Goal: Task Accomplishment & Management: Complete application form

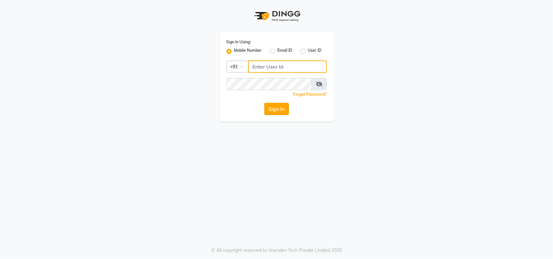
type input "9619367097"
click at [278, 107] on button "Sign In" at bounding box center [276, 109] width 25 height 12
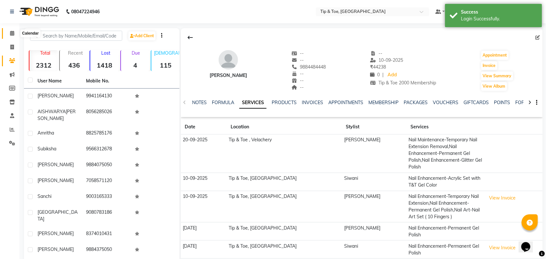
click at [11, 33] on icon at bounding box center [12, 33] width 4 height 5
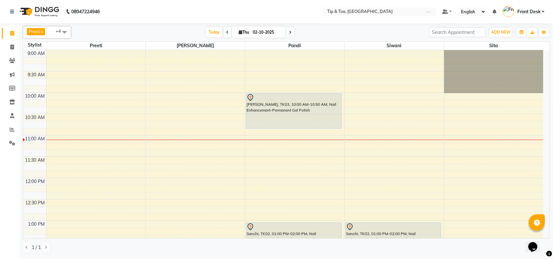
scroll to position [164, 0]
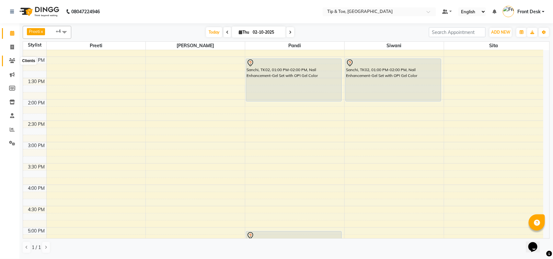
click at [12, 60] on icon at bounding box center [12, 60] width 6 height 5
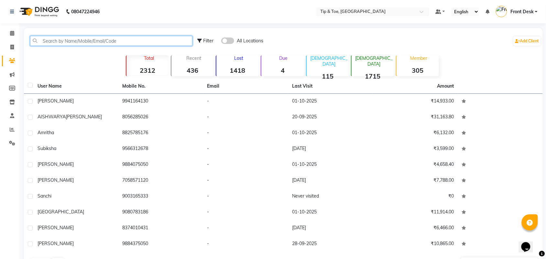
click at [91, 36] on input "text" at bounding box center [111, 41] width 163 height 10
click at [90, 41] on input "text" at bounding box center [111, 41] width 163 height 10
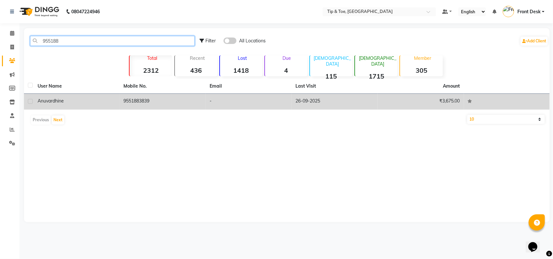
type input "955188"
click at [143, 103] on td "9551883839" at bounding box center [163, 102] width 86 height 16
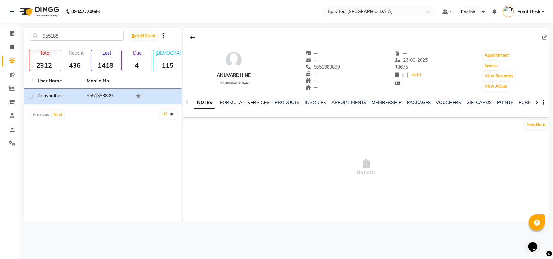
click at [261, 101] on link "SERVICES" at bounding box center [258, 103] width 22 height 6
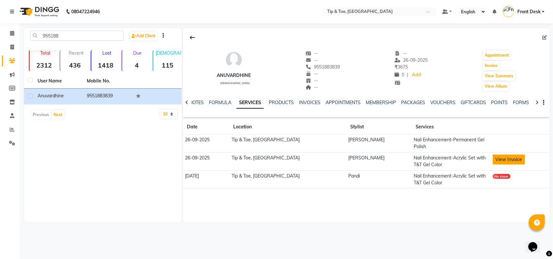
click at [497, 155] on button "View Invoice" at bounding box center [508, 160] width 32 height 10
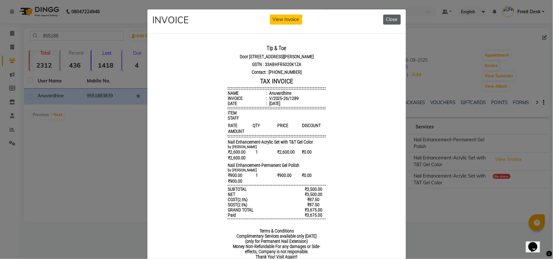
click at [390, 19] on button "Close" at bounding box center [391, 20] width 17 height 10
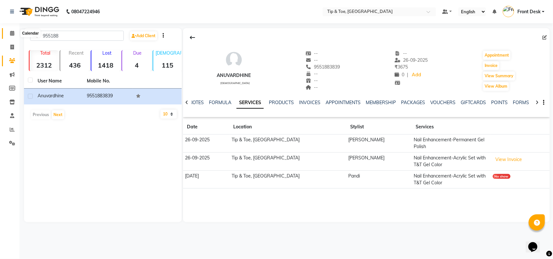
click at [10, 33] on icon at bounding box center [12, 33] width 4 height 5
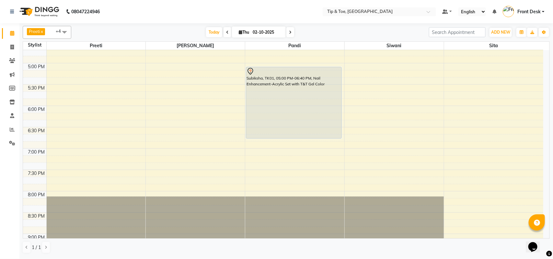
scroll to position [164, 0]
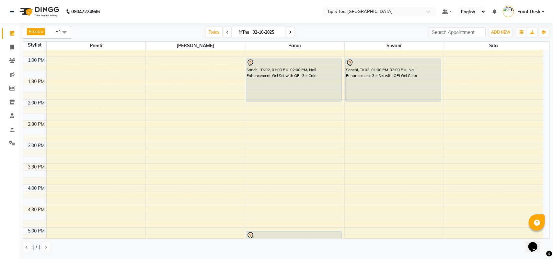
click at [552, 176] on div "Preeti x Raj x Pandi x Siwani x Sita x +4 Select All Preeti Raj Pandi Siwani af…" at bounding box center [285, 140] width 533 height 235
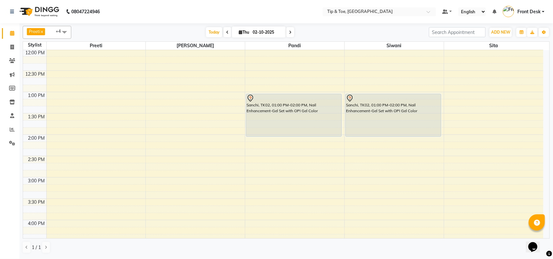
scroll to position [124, 0]
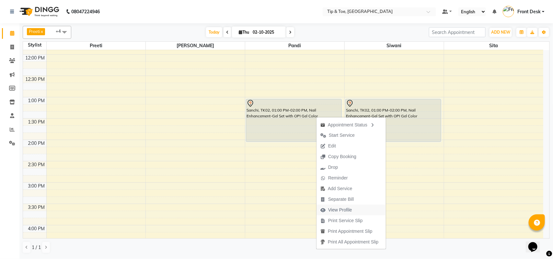
click at [335, 209] on span "View Profile" at bounding box center [340, 210] width 24 height 7
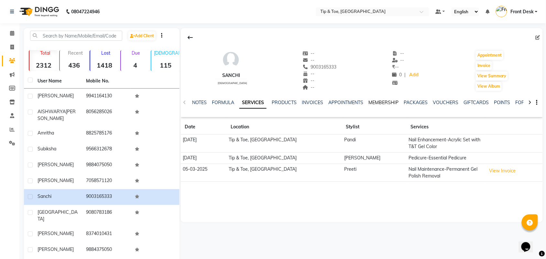
click at [383, 101] on link "MEMBERSHIP" at bounding box center [384, 103] width 30 height 6
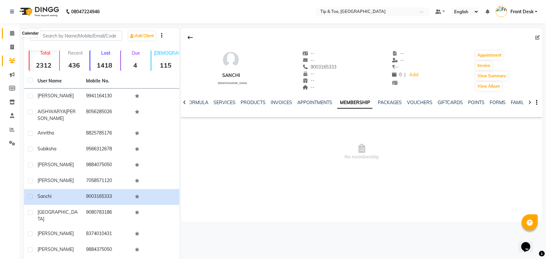
click at [16, 32] on span at bounding box center [11, 33] width 11 height 7
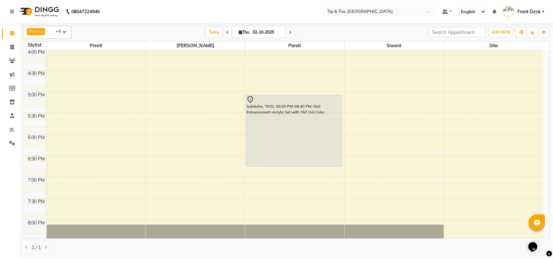
scroll to position [324, 0]
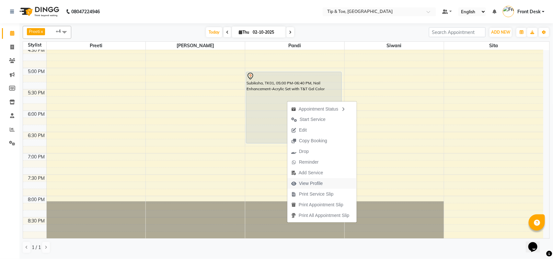
click at [308, 184] on span "View Profile" at bounding box center [311, 183] width 24 height 7
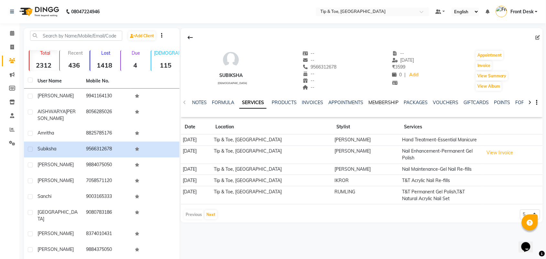
click at [371, 102] on link "MEMBERSHIP" at bounding box center [384, 103] width 30 height 6
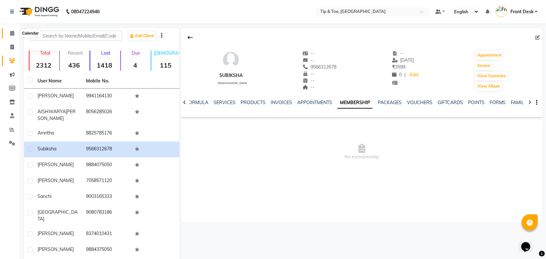
click at [14, 32] on span at bounding box center [11, 33] width 11 height 7
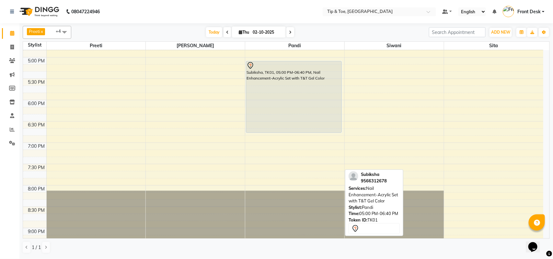
scroll to position [335, 0]
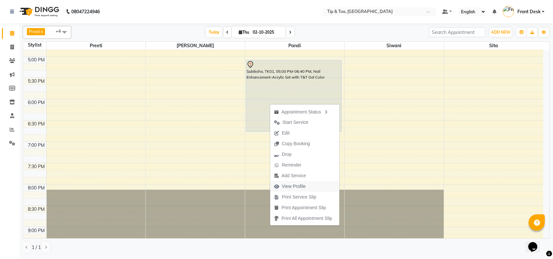
click at [290, 186] on span "View Profile" at bounding box center [294, 186] width 24 height 7
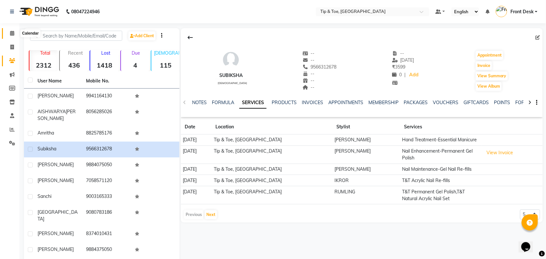
click at [11, 33] on icon at bounding box center [12, 33] width 4 height 5
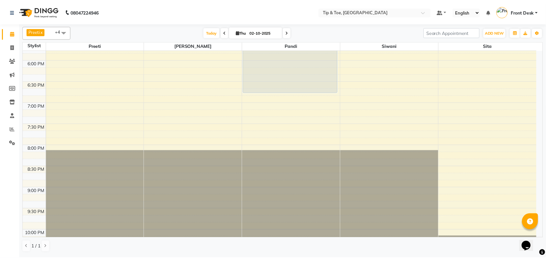
scroll to position [335, 0]
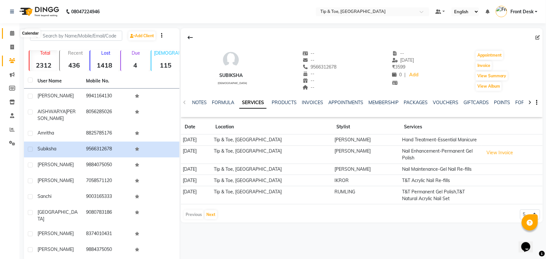
click at [12, 33] on icon at bounding box center [12, 33] width 4 height 5
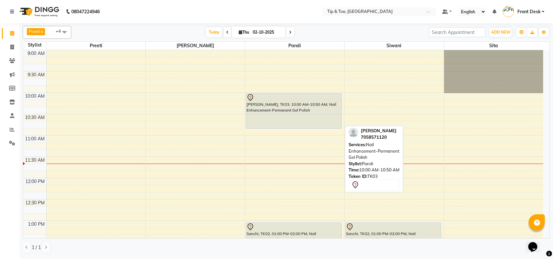
click at [280, 107] on div "[PERSON_NAME], TK03, 10:00 AM-10:50 AM, Nail Enhancement-Permanent Gel Polish" at bounding box center [293, 111] width 95 height 35
select select "7"
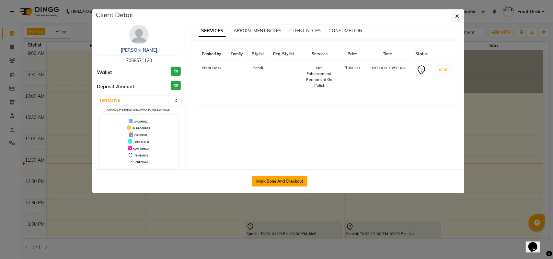
click at [276, 181] on button "Mark Done And Checkout" at bounding box center [279, 181] width 55 height 10
select select "service"
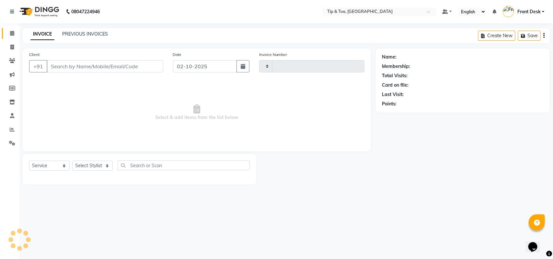
type input "1326"
select select "5770"
type input "7058571120"
select select "39912"
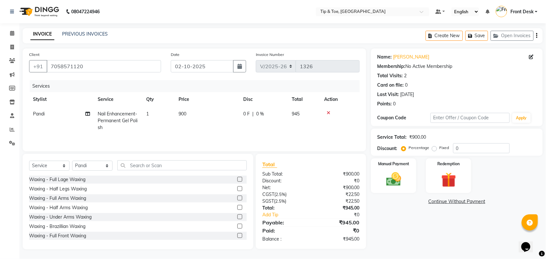
click at [187, 112] on td "900" at bounding box center [207, 121] width 65 height 28
select select "39912"
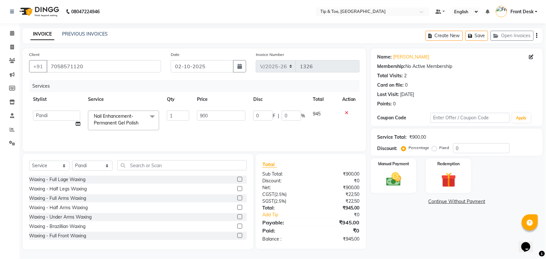
click at [151, 124] on span "Nail Enhancement-Permanent Gel Polish x" at bounding box center [121, 120] width 58 height 15
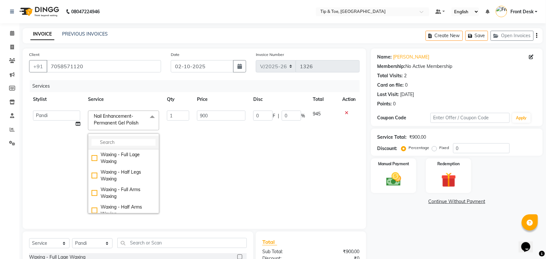
click at [128, 139] on input "multiselect-search" at bounding box center [124, 142] width 64 height 7
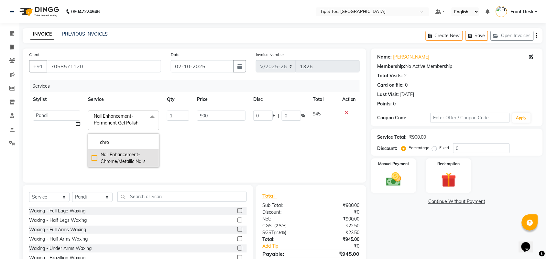
type input "chro"
click at [115, 162] on div "Nail Enhancement-Chrome/Metallic Nails" at bounding box center [124, 159] width 64 height 14
checkbox input "true"
type input "1300"
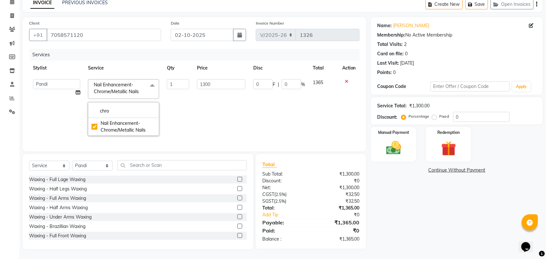
click at [198, 109] on td "1300" at bounding box center [221, 107] width 56 height 64
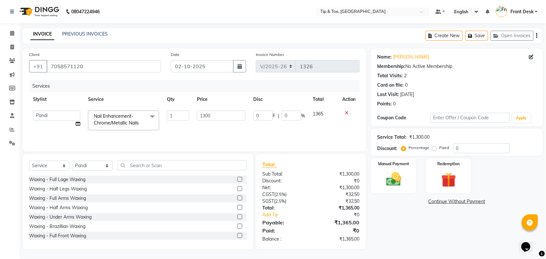
scroll to position [0, 0]
click at [106, 167] on select "Select Stylist afroz Afroz DAISY Front Desk Joys Kamesh.D Karthik Murali Pandi …" at bounding box center [92, 166] width 40 height 10
select select "39914"
click at [72, 161] on select "Select Stylist afroz Afroz DAISY Front Desk Joys Kamesh.D Karthik Murali Pandi …" at bounding box center [92, 166] width 40 height 10
click at [133, 166] on input "text" at bounding box center [182, 166] width 129 height 10
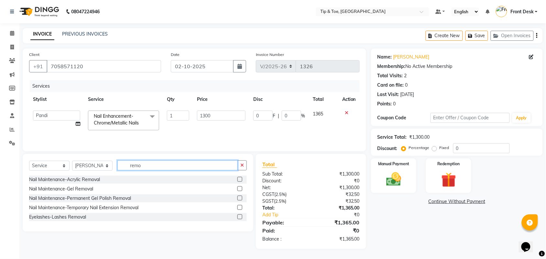
type input "remo"
click at [239, 197] on label at bounding box center [240, 198] width 5 height 5
click at [239, 197] on input "checkbox" at bounding box center [240, 199] width 4 height 4
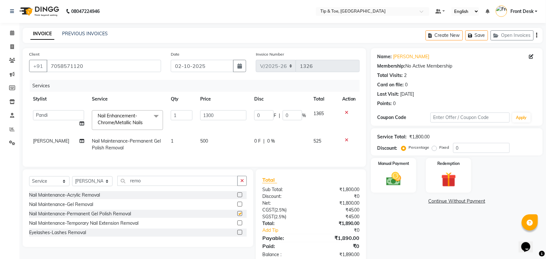
checkbox input "false"
click at [171, 186] on input "remo" at bounding box center [178, 181] width 120 height 10
type input "r"
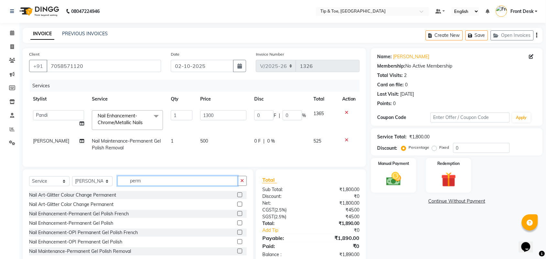
type input "perm"
click at [238, 226] on label at bounding box center [240, 223] width 5 height 5
click at [238, 226] on input "checkbox" at bounding box center [240, 223] width 4 height 4
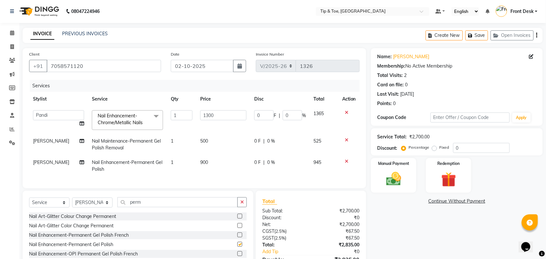
checkbox input "false"
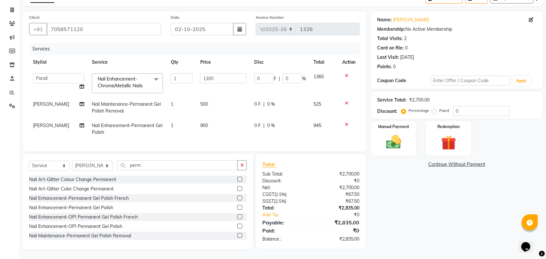
click at [381, 161] on link "Continue Without Payment" at bounding box center [457, 164] width 169 height 7
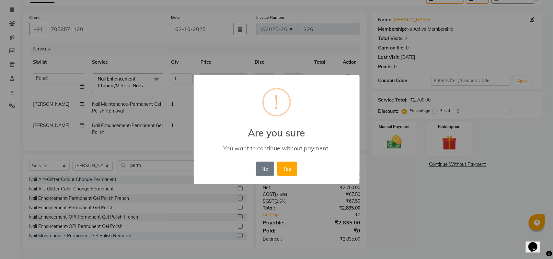
click at [483, 181] on div "× ! Are you sure You want to continue without payment. No No Yes" at bounding box center [276, 129] width 553 height 259
click at [264, 167] on button "No" at bounding box center [265, 169] width 18 height 14
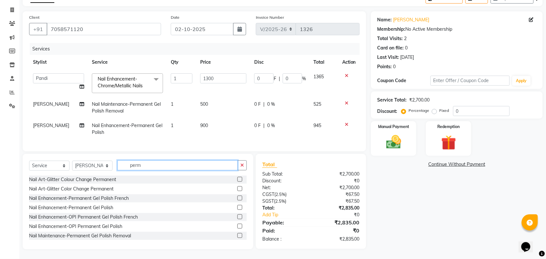
click at [151, 165] on input "perm" at bounding box center [178, 166] width 120 height 10
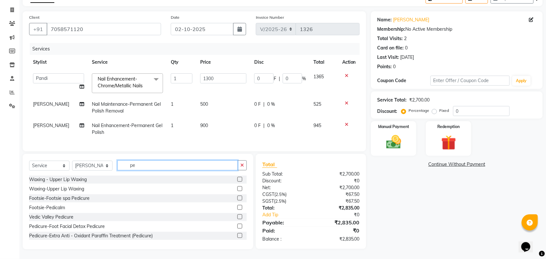
type input "p"
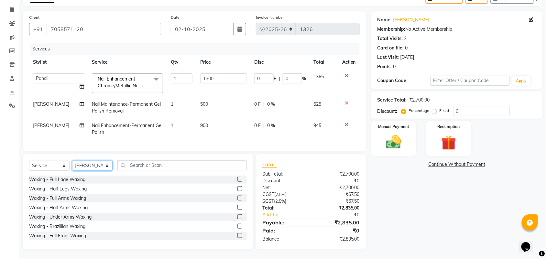
click at [90, 167] on select "Select Stylist afroz Afroz DAISY Front Desk Joys Kamesh.D Karthik Murali Pandi …" at bounding box center [92, 166] width 40 height 10
select select "39912"
click at [72, 161] on select "Select Stylist afroz Afroz DAISY Front Desk Joys Kamesh.D Karthik Murali Pandi …" at bounding box center [92, 166] width 40 height 10
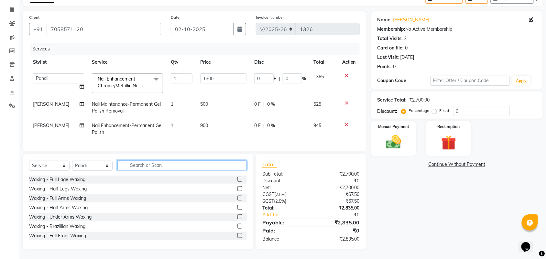
click at [165, 169] on input "text" at bounding box center [182, 166] width 129 height 10
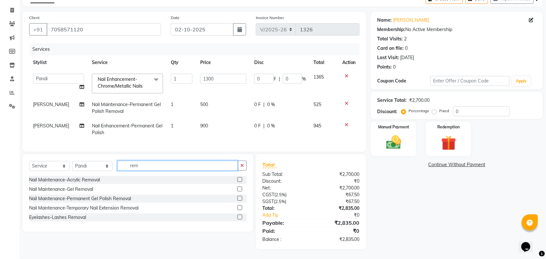
scroll to position [43, 0]
type input "remo"
click at [240, 197] on label at bounding box center [240, 198] width 5 height 5
click at [240, 197] on input "checkbox" at bounding box center [240, 199] width 4 height 4
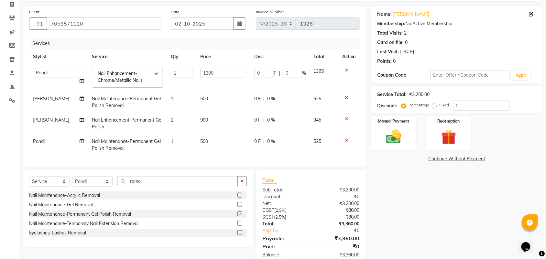
checkbox input "false"
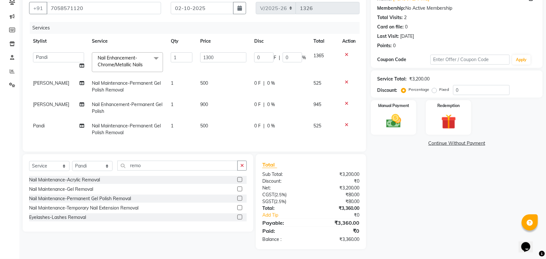
click at [472, 206] on div "Name: Larry Membership: No Active Membership Total Visits: 2 Card on file: 0 La…" at bounding box center [459, 119] width 177 height 259
click at [386, 112] on img at bounding box center [393, 121] width 25 height 18
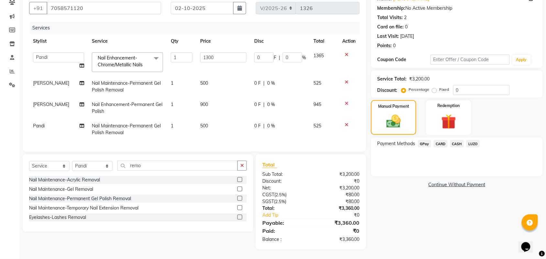
click at [423, 140] on span "GPay" at bounding box center [424, 143] width 13 height 7
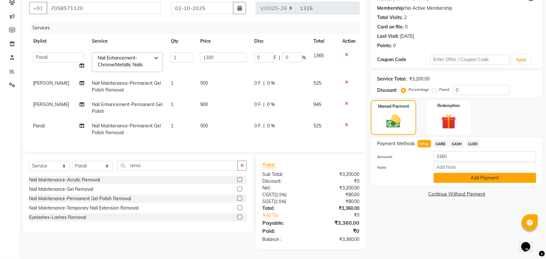
click at [491, 173] on button "Add Payment" at bounding box center [485, 178] width 103 height 10
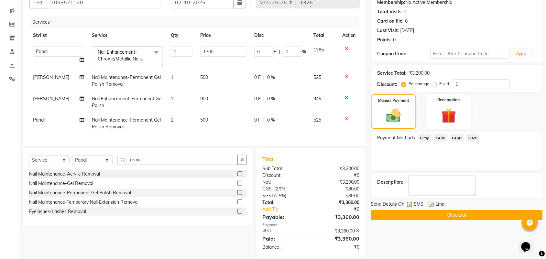
click at [472, 214] on button "Checkout" at bounding box center [457, 215] width 172 height 10
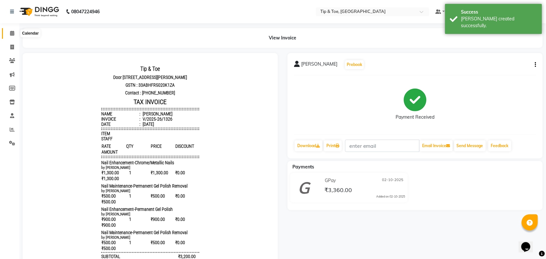
click at [12, 33] on icon at bounding box center [12, 33] width 4 height 5
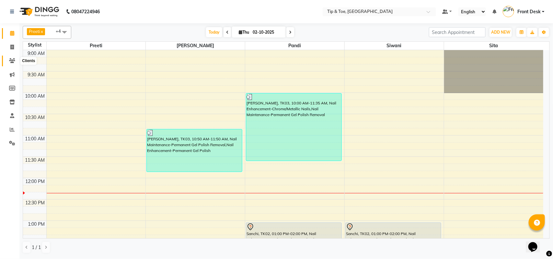
click at [12, 60] on icon at bounding box center [12, 60] width 6 height 5
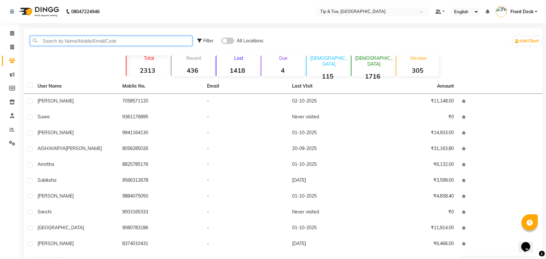
click at [49, 41] on input "text" at bounding box center [111, 41] width 163 height 10
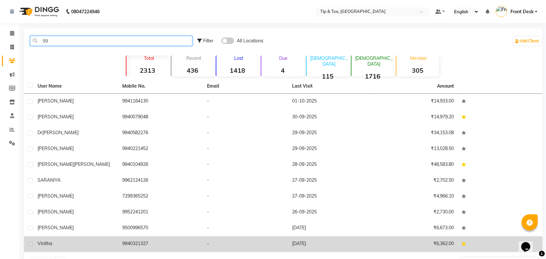
type input "99"
click at [135, 242] on td "9940321327" at bounding box center [160, 245] width 85 height 16
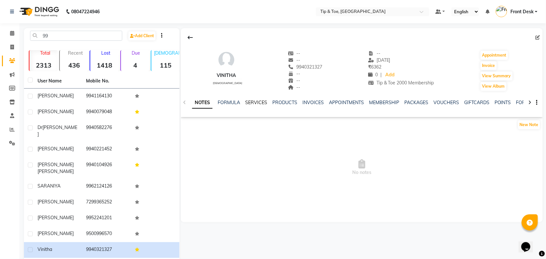
click at [253, 102] on link "SERVICES" at bounding box center [256, 103] width 22 height 6
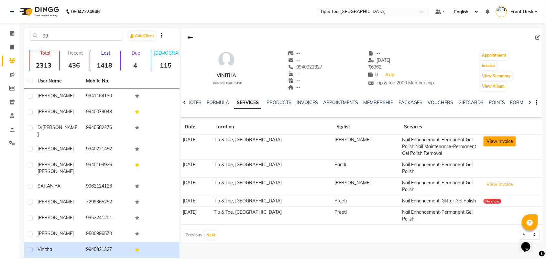
click at [499, 140] on button "View Invoice" at bounding box center [500, 142] width 32 height 10
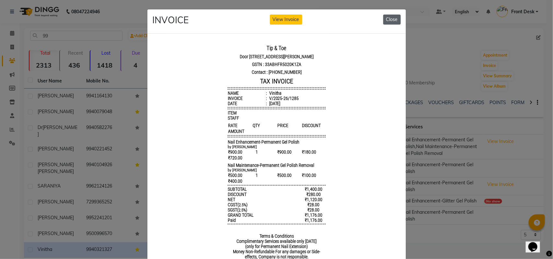
click at [388, 19] on button "Close" at bounding box center [391, 20] width 17 height 10
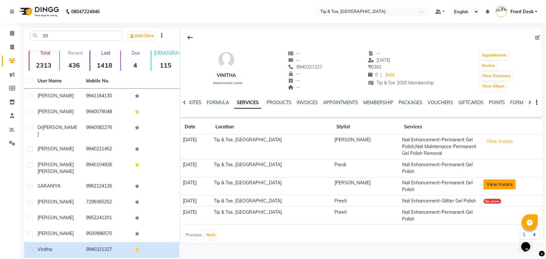
click at [502, 180] on button "View Invoice" at bounding box center [500, 185] width 32 height 10
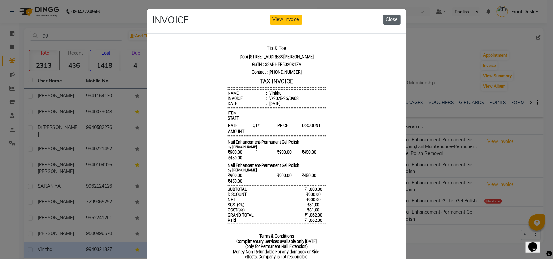
click at [388, 18] on button "Close" at bounding box center [391, 20] width 17 height 10
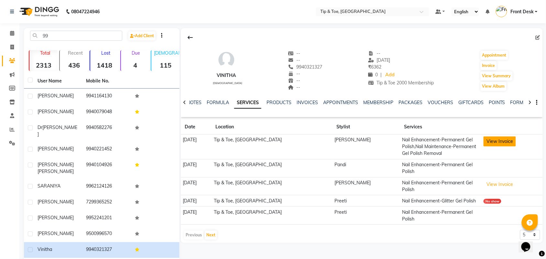
click at [491, 139] on button "View Invoice" at bounding box center [500, 142] width 32 height 10
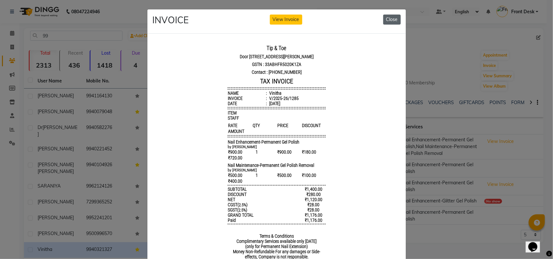
click at [388, 18] on button "Close" at bounding box center [391, 20] width 17 height 10
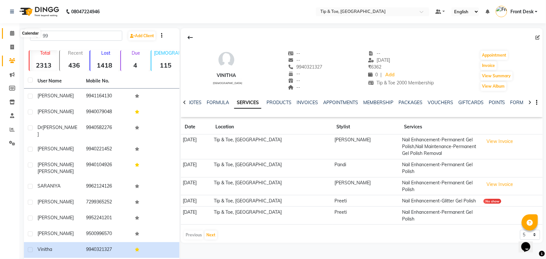
click at [12, 34] on icon at bounding box center [12, 33] width 4 height 5
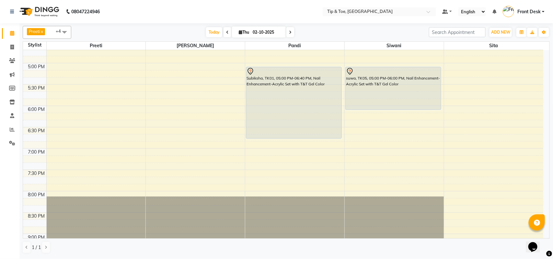
scroll to position [164, 0]
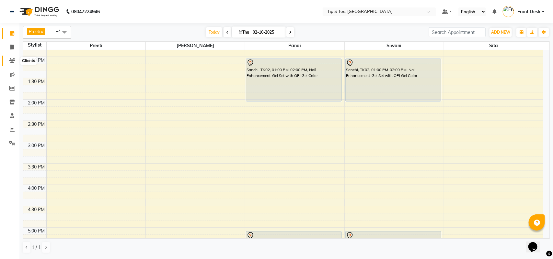
click at [12, 59] on icon at bounding box center [12, 60] width 6 height 5
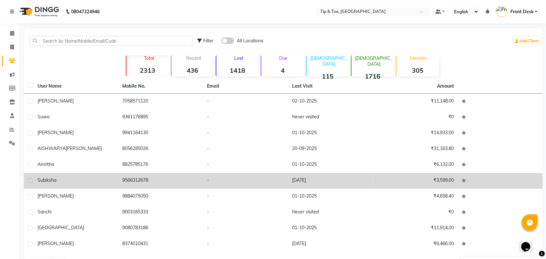
click at [141, 183] on td "9566312678" at bounding box center [160, 181] width 85 height 16
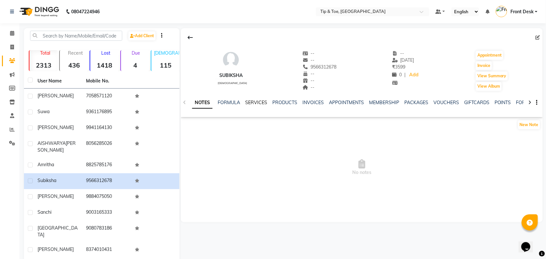
click at [256, 103] on link "SERVICES" at bounding box center [256, 103] width 22 height 6
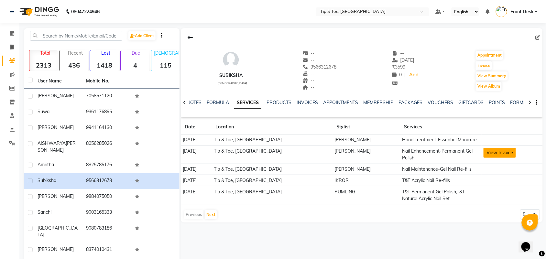
click at [494, 152] on button "View Invoice" at bounding box center [500, 153] width 32 height 10
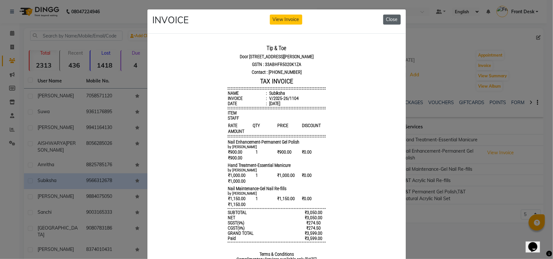
click at [391, 18] on button "Close" at bounding box center [391, 20] width 17 height 10
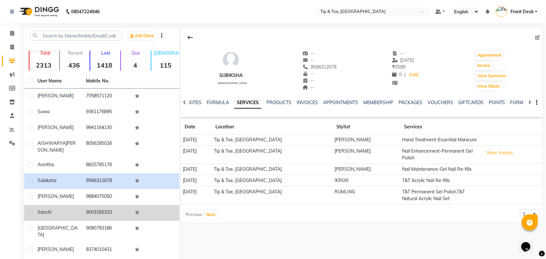
click at [67, 215] on div "Sanchi" at bounding box center [58, 212] width 41 height 7
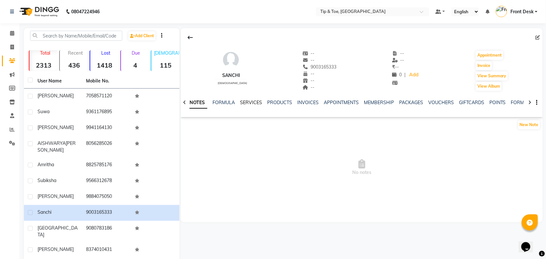
click at [248, 102] on link "SERVICES" at bounding box center [251, 103] width 22 height 6
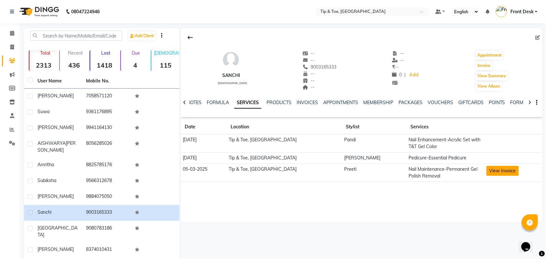
click at [490, 172] on button "View Invoice" at bounding box center [503, 171] width 32 height 10
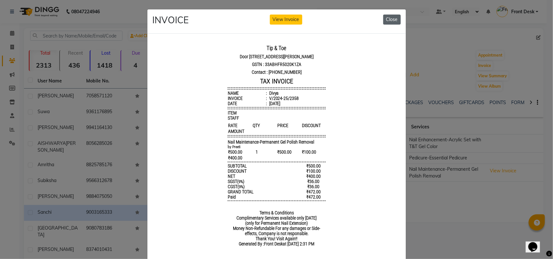
click at [389, 19] on button "Close" at bounding box center [391, 20] width 17 height 10
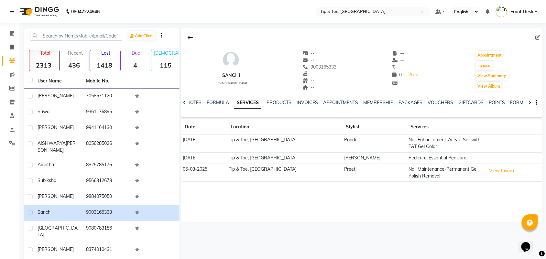
click at [485, 136] on td at bounding box center [514, 144] width 59 height 18
click at [485, 140] on td at bounding box center [514, 144] width 59 height 18
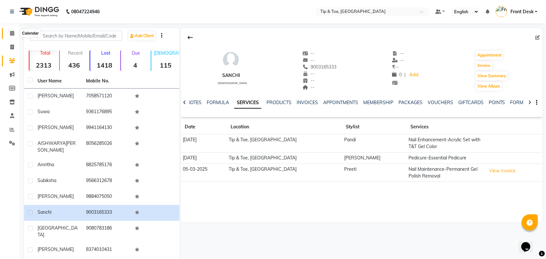
click at [12, 33] on icon at bounding box center [12, 33] width 4 height 5
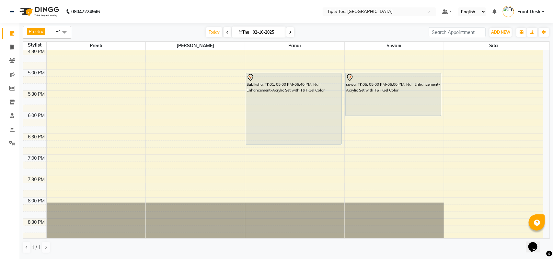
scroll to position [329, 0]
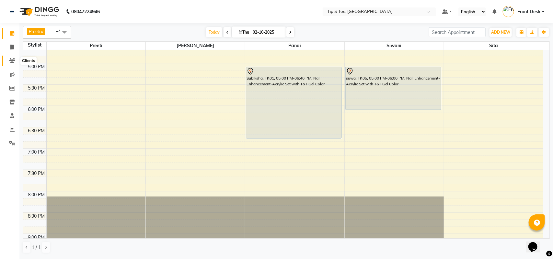
click at [11, 61] on icon at bounding box center [12, 60] width 6 height 5
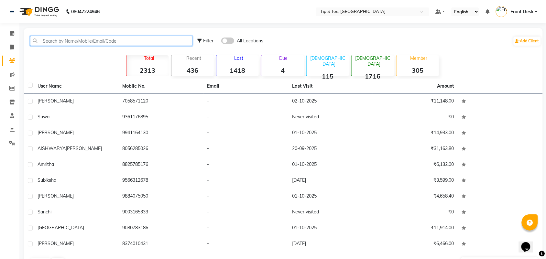
click at [77, 39] on input "text" at bounding box center [111, 41] width 163 height 10
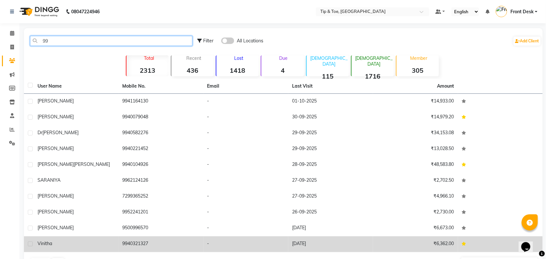
type input "99"
click at [154, 246] on td "9940321327" at bounding box center [160, 245] width 85 height 16
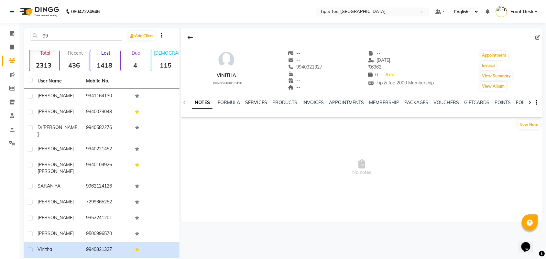
click at [256, 101] on link "SERVICES" at bounding box center [256, 103] width 22 height 6
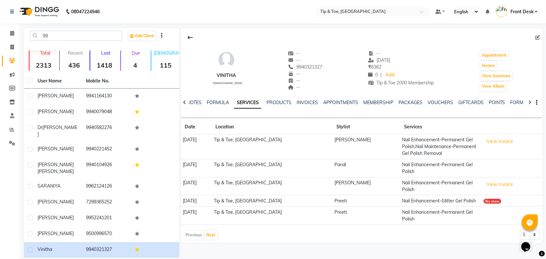
click at [468, 207] on td "Nail Enhancement-Permanent Gel Polish" at bounding box center [440, 216] width 81 height 18
click at [493, 177] on td "View Invoice" at bounding box center [512, 186] width 61 height 18
click at [499, 180] on button "View Invoice" at bounding box center [500, 185] width 32 height 10
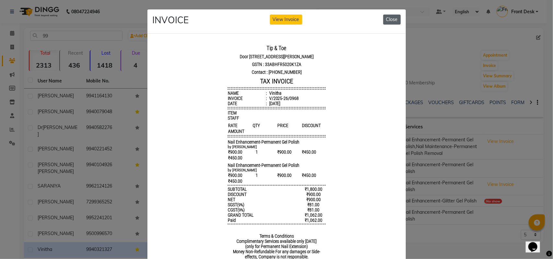
click at [390, 18] on button "Close" at bounding box center [391, 20] width 17 height 10
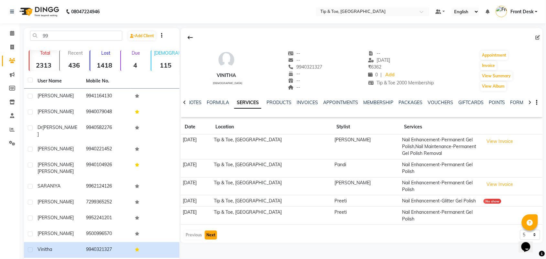
click at [209, 231] on button "Next" at bounding box center [211, 235] width 12 height 9
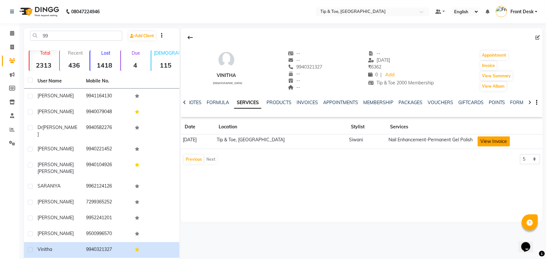
click at [486, 142] on button "View Invoice" at bounding box center [494, 142] width 32 height 10
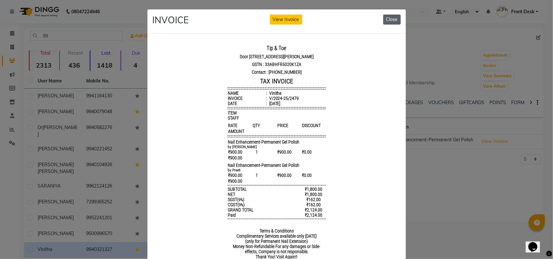
click at [387, 18] on button "Close" at bounding box center [391, 20] width 17 height 10
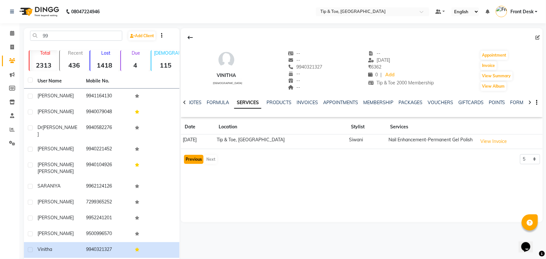
click at [194, 161] on button "Previous" at bounding box center [193, 159] width 19 height 9
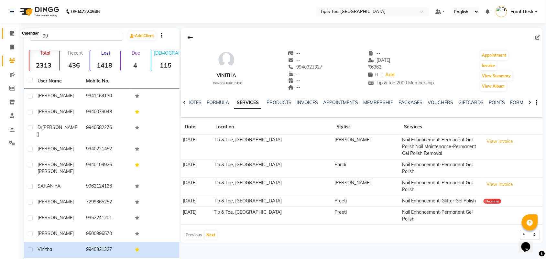
click at [10, 33] on icon at bounding box center [12, 33] width 4 height 5
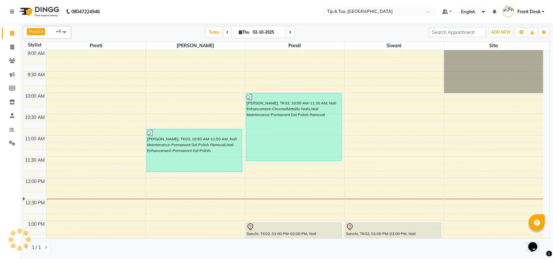
scroll to position [130, 0]
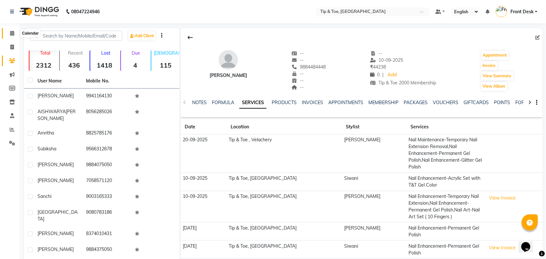
click at [12, 33] on icon at bounding box center [12, 33] width 4 height 5
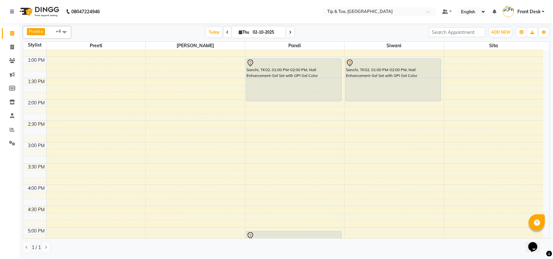
scroll to position [329, 0]
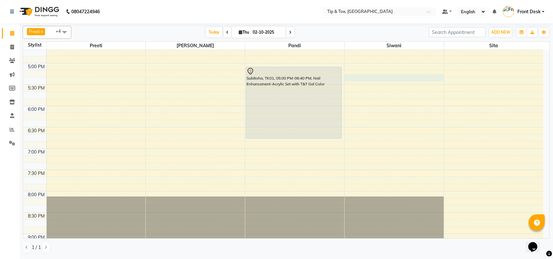
click at [363, 78] on div "9:00 AM 9:30 AM 10:00 AM 10:30 AM 11:00 AM 11:30 AM 12:00 PM 12:30 PM 1:00 PM 1…" at bounding box center [283, 21] width 520 height 598
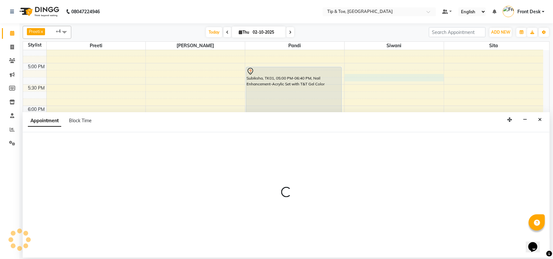
select select "49685"
select select "1035"
select select "tentative"
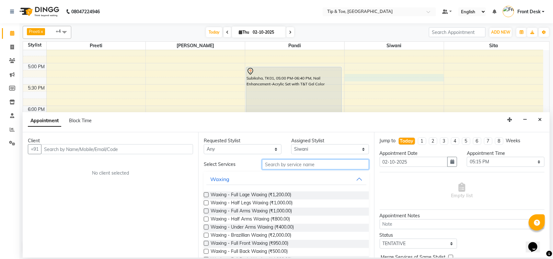
click at [270, 166] on input "text" at bounding box center [315, 165] width 107 height 10
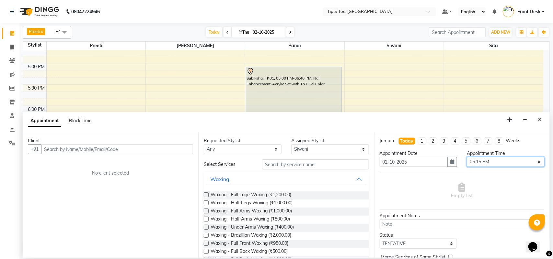
click at [532, 164] on select "Select 10:00 AM 10:15 AM 10:30 AM 10:45 AM 11:00 AM 11:15 AM 11:30 AM 11:45 AM …" at bounding box center [505, 162] width 78 height 10
select select "1020"
click at [466, 157] on select "Select 10:00 AM 10:15 AM 10:30 AM 10:45 AM 11:00 AM 11:15 AM 11:30 AM 11:45 AM …" at bounding box center [505, 162] width 78 height 10
click at [304, 167] on input "text" at bounding box center [315, 165] width 107 height 10
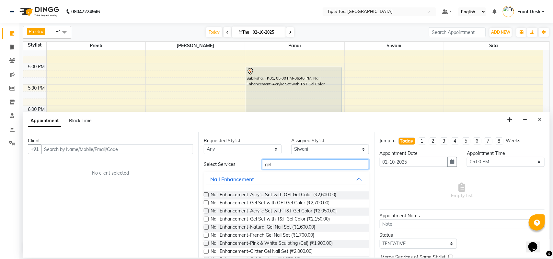
type input "gel"
click at [206, 211] on label at bounding box center [206, 211] width 5 height 5
click at [206, 211] on input "checkbox" at bounding box center [206, 212] width 4 height 4
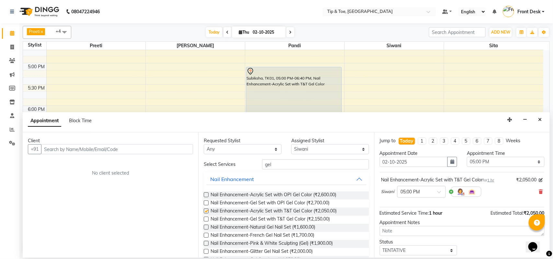
checkbox input "false"
click at [106, 149] on input "text" at bounding box center [117, 149] width 152 height 10
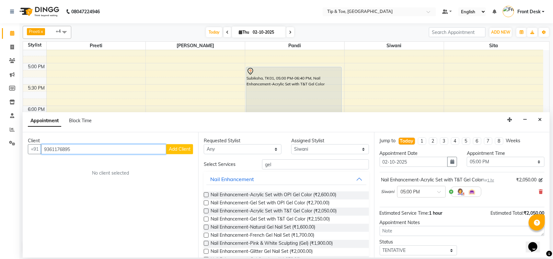
type input "9361176895"
click at [185, 151] on span "Add Client" at bounding box center [180, 149] width 22 height 6
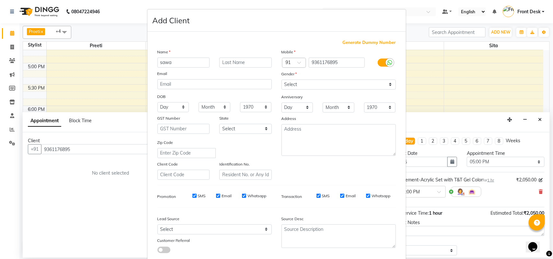
type input "sawa"
click at [301, 85] on select "Select [DEMOGRAPHIC_DATA] [DEMOGRAPHIC_DATA] Other Prefer Not To Say" at bounding box center [338, 85] width 114 height 10
select select "[DEMOGRAPHIC_DATA]"
click at [281, 80] on select "Select [DEMOGRAPHIC_DATA] [DEMOGRAPHIC_DATA] Other Prefer Not To Say" at bounding box center [338, 85] width 114 height 10
click at [169, 63] on input "sawa" at bounding box center [183, 63] width 52 height 10
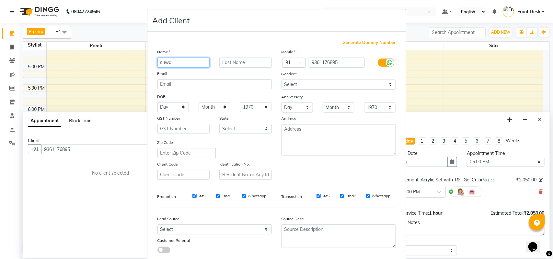
type input "suwa"
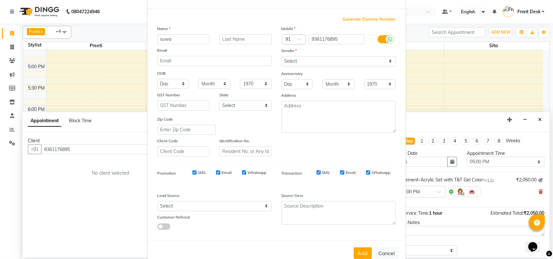
scroll to position [37, 0]
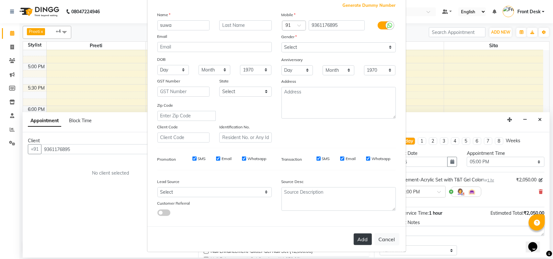
click at [354, 241] on button "Add" at bounding box center [363, 240] width 18 height 12
select select
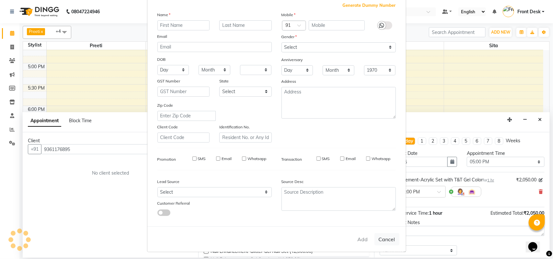
select select
checkbox input "false"
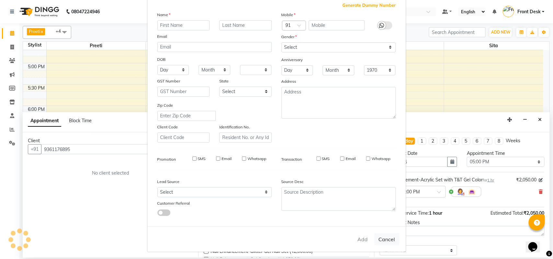
checkbox input "false"
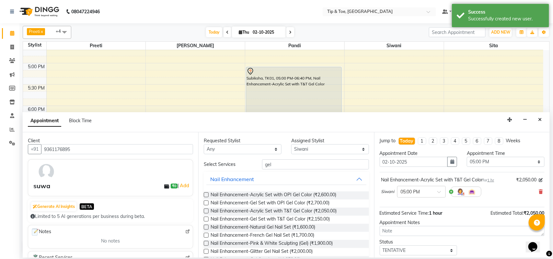
scroll to position [39, 0]
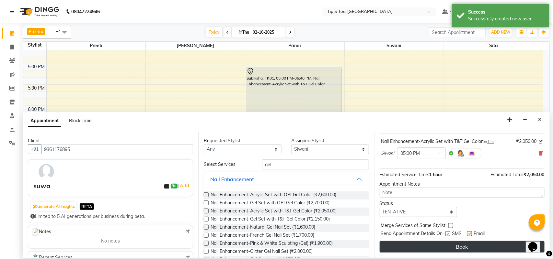
click at [481, 245] on button "Book" at bounding box center [461, 247] width 165 height 12
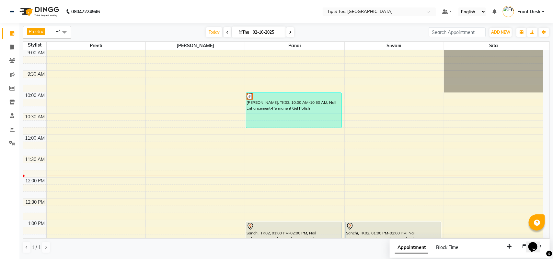
scroll to position [0, 0]
